Goal: Find specific page/section: Find specific page/section

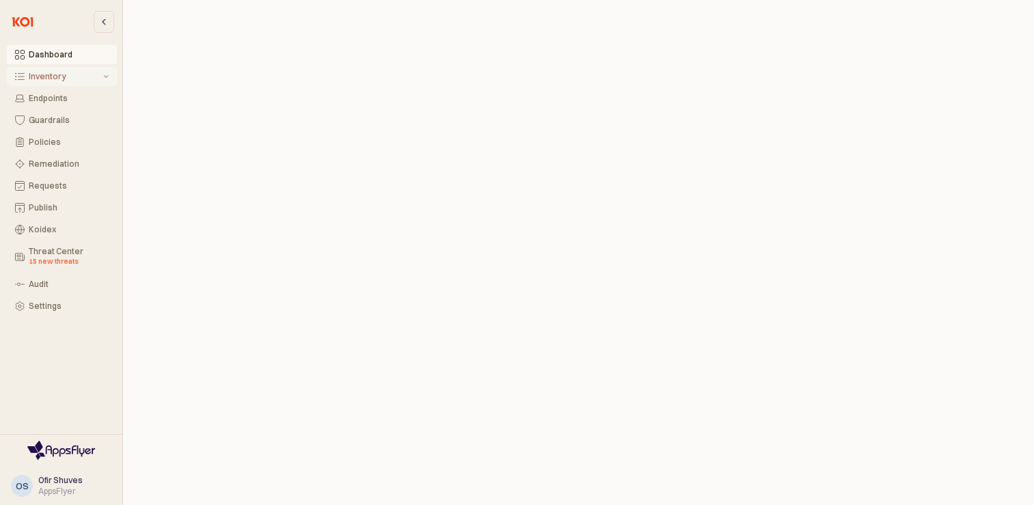
click at [55, 75] on div "Inventory" at bounding box center [65, 77] width 72 height 10
click at [41, 154] on div "MCP Servers Preview" at bounding box center [69, 158] width 80 height 21
